Goal: Navigation & Orientation: Find specific page/section

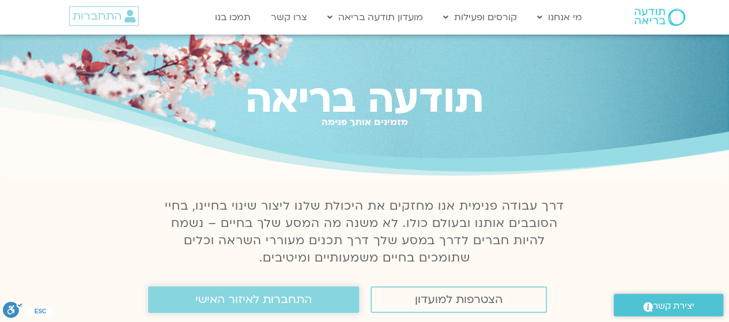
drag, startPoint x: 301, startPoint y: 300, endPoint x: 308, endPoint y: 292, distance: 10.3
click at [301, 300] on span "התחברות לאיזור האישי" at bounding box center [253, 299] width 116 height 13
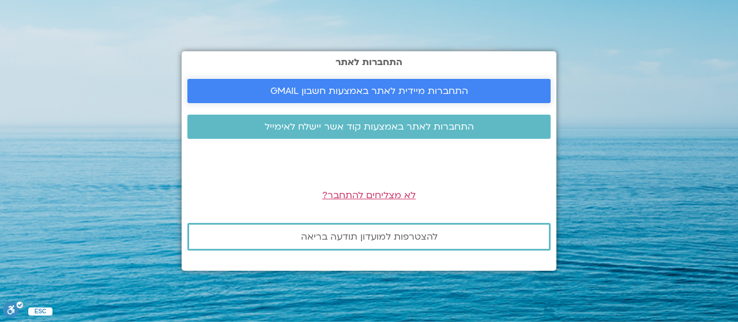
click at [356, 88] on span "התחברות מיידית לאתר באמצעות חשבון GMAIL" at bounding box center [369, 91] width 198 height 10
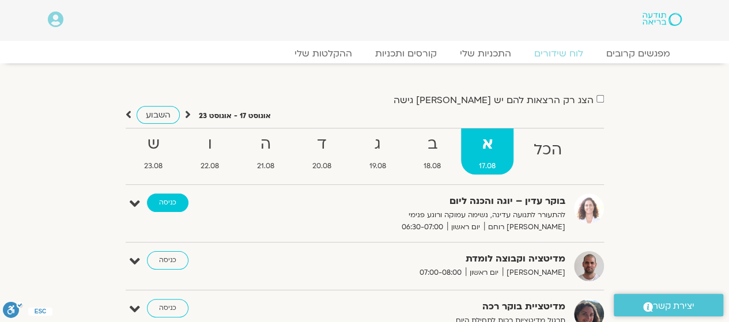
click at [169, 203] on link "כניסה" at bounding box center [167, 203] width 41 height 18
